Goal: Task Accomplishment & Management: Complete application form

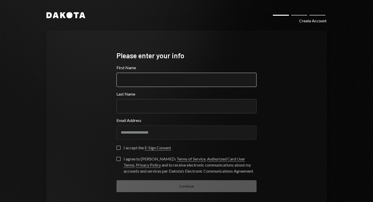
click at [200, 80] on input "First Name" at bounding box center [186, 80] width 140 height 14
type input "*********"
type input "**"
type button "on"
click at [117, 148] on button "on" at bounding box center [118, 148] width 4 height 4
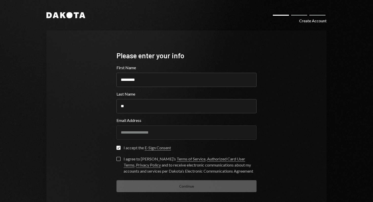
click at [117, 158] on button "I agree to Dakota’s Terms of Service , Authorized Card User Terms , Privacy Pol…" at bounding box center [118, 159] width 4 height 4
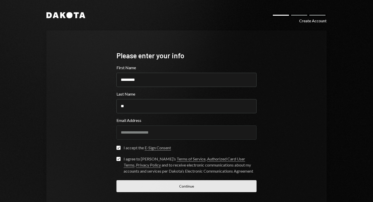
click at [191, 183] on button "Continue" at bounding box center [186, 186] width 140 height 12
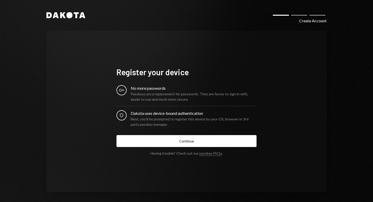
click at [160, 97] on div "Passkeys are a replacement for passwords. They are faster to sign in with, easi…" at bounding box center [194, 96] width 126 height 11
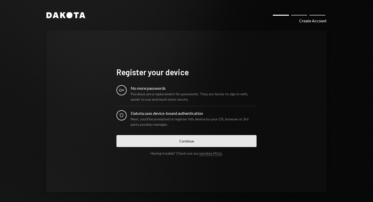
click at [184, 142] on button "Continue" at bounding box center [186, 141] width 140 height 12
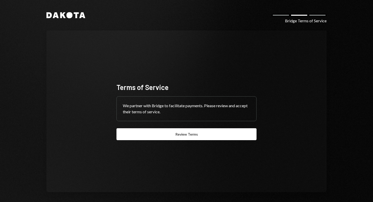
click at [0, 0] on div at bounding box center [0, 0] width 0 height 0
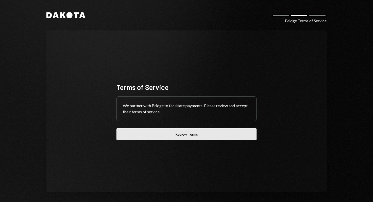
click at [218, 135] on button "Review Terms" at bounding box center [186, 134] width 140 height 12
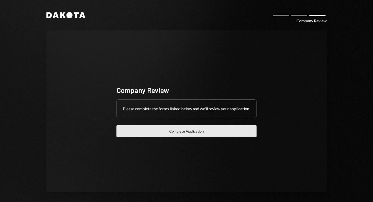
click at [226, 134] on button "Complete Application" at bounding box center [186, 131] width 140 height 12
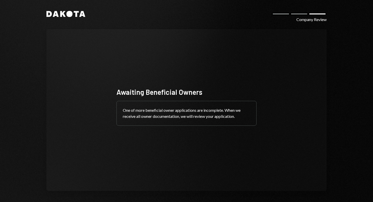
click at [279, 122] on div "Awaiting Beneficial Owners One of more beneficial owner applications are incomp…" at bounding box center [186, 110] width 280 height 162
